Goal: Find specific page/section: Find specific page/section

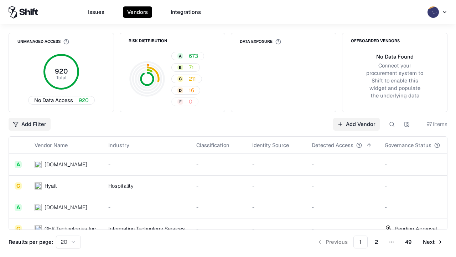
click at [228, 128] on div "Add Filter Add Vendor 971 items" at bounding box center [228, 124] width 439 height 13
click at [30, 124] on html "Issues Vendors Integrations Unmanaged Access 920 Total No Data Access 920 Risk …" at bounding box center [228, 128] width 456 height 257
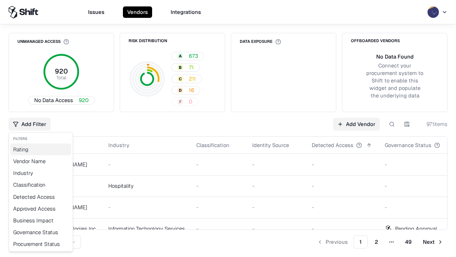
click at [41, 149] on div "Rating" at bounding box center [40, 149] width 61 height 12
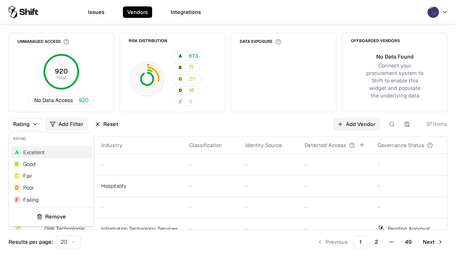
click at [228, 128] on html "Issues Vendors Integrations Unmanaged Access 920 Total No Data Access 920 Risk …" at bounding box center [228, 128] width 456 height 257
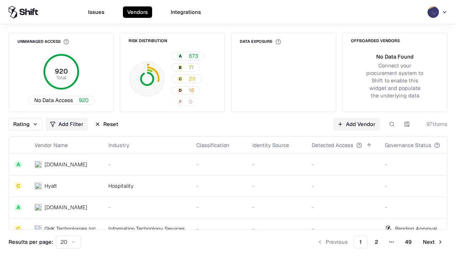
click at [107, 124] on button "Reset" at bounding box center [107, 124] width 32 height 13
click at [228, 128] on div "Rating Add Filter Reset Add Vendor 971 items" at bounding box center [228, 124] width 439 height 13
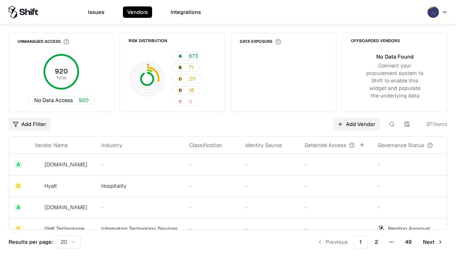
click at [30, 124] on html "Issues Vendors Integrations Unmanaged Access 920 Total No Data Access 920 Risk …" at bounding box center [228, 128] width 456 height 257
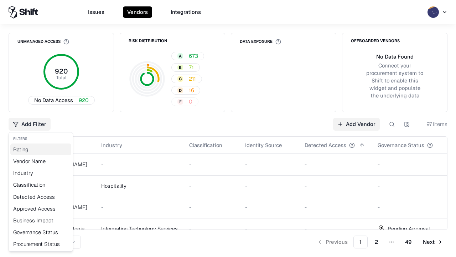
click at [41, 149] on div "Rating" at bounding box center [40, 149] width 61 height 12
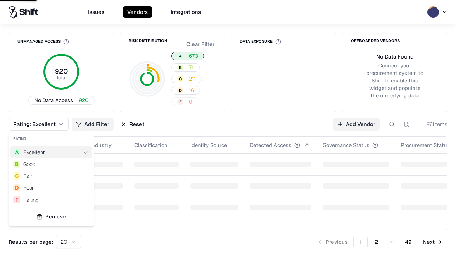
click at [228, 128] on html "Issues Vendors Integrations Unmanaged Access 920 Total No Data Access 920 Risk …" at bounding box center [228, 128] width 456 height 257
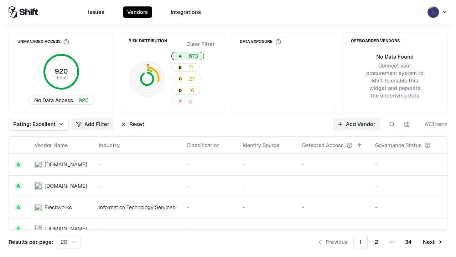
click at [228, 128] on div "Rating: Excellent Add Filter Reset Add Vendor 673 items" at bounding box center [228, 124] width 439 height 13
click at [133, 124] on button "Reset" at bounding box center [133, 124] width 32 height 13
click at [228, 128] on div "Add Filter Add Vendor 673 items" at bounding box center [228, 124] width 439 height 13
click at [30, 124] on html "Issues Vendors Integrations Unmanaged Access 920 Total No Data Access 920 Risk …" at bounding box center [228, 128] width 456 height 257
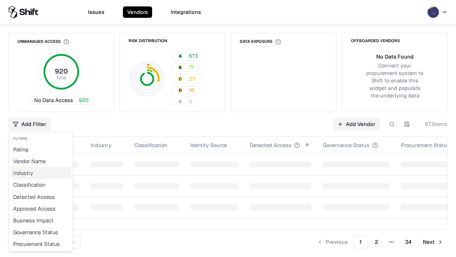
click at [41, 173] on div "Industry" at bounding box center [40, 173] width 61 height 12
